Goal: Find specific page/section: Find specific page/section

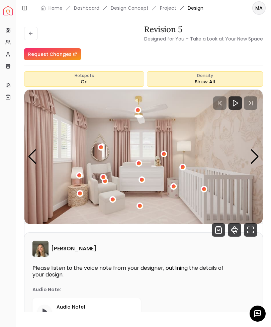
click at [233, 229] on icon "360 View" at bounding box center [234, 229] width 13 height 13
click at [250, 228] on icon "Fullscreen" at bounding box center [250, 229] width 13 height 13
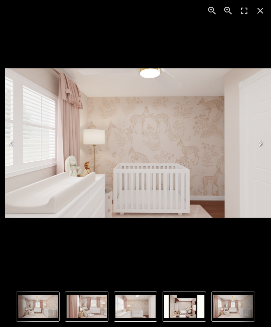
click at [261, 12] on icon "Close" at bounding box center [260, 11] width 6 height 6
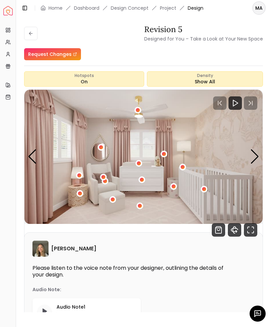
click at [32, 29] on button at bounding box center [30, 33] width 13 height 13
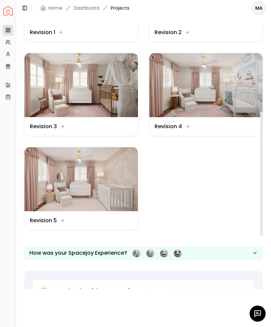
scroll to position [201, 0]
click at [51, 183] on img at bounding box center [80, 179] width 113 height 64
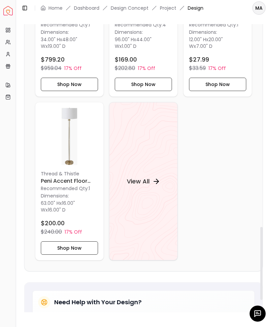
scroll to position [864, 0]
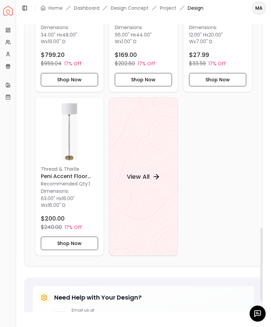
click at [144, 172] on h4 "View All" at bounding box center [138, 176] width 23 height 9
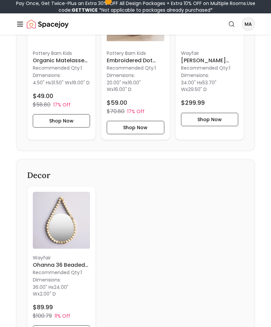
scroll to position [998, 0]
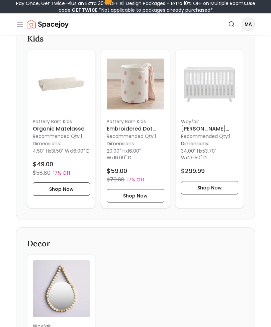
click at [133, 92] on img at bounding box center [135, 83] width 57 height 57
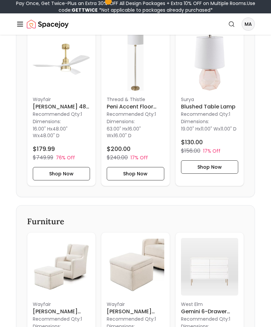
scroll to position [199, 0]
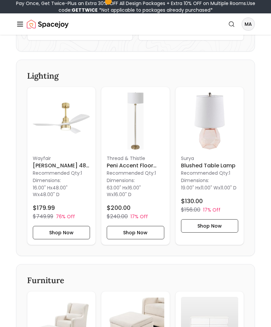
click at [138, 119] on img at bounding box center [135, 120] width 57 height 57
